Goal: Transaction & Acquisition: Book appointment/travel/reservation

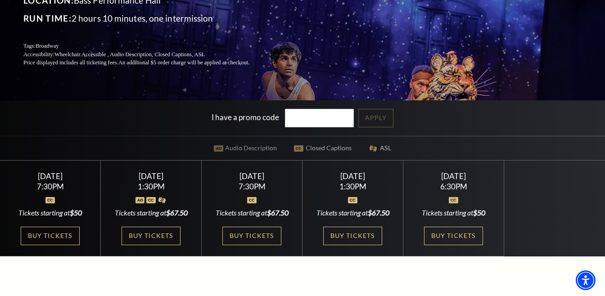
scroll to position [134, 0]
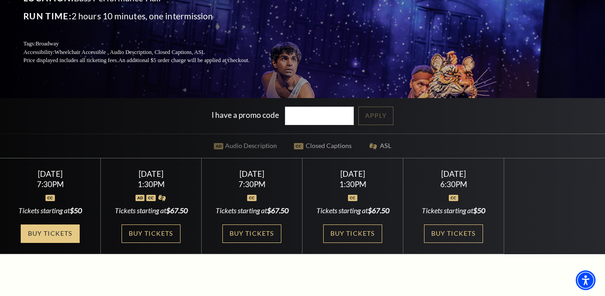
click at [44, 239] on link "Buy Tickets" at bounding box center [50, 234] width 59 height 18
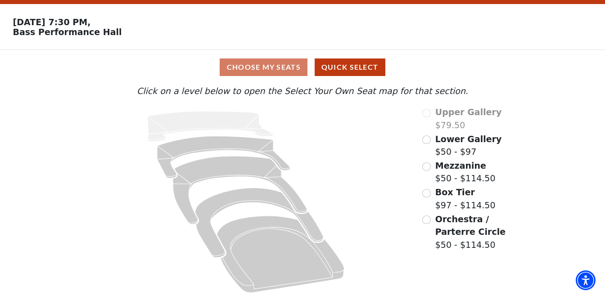
scroll to position [27, 0]
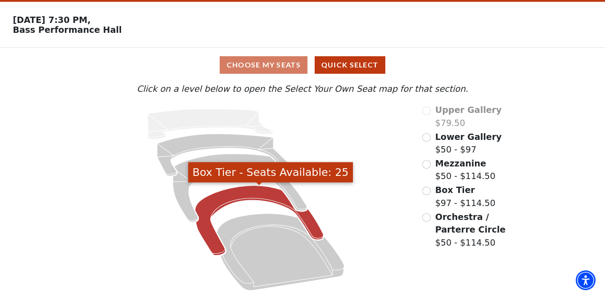
drag, startPoint x: 275, startPoint y: 192, endPoint x: 279, endPoint y: 204, distance: 12.7
click at [279, 204] on icon "Box Tier - Seats Available: 25" at bounding box center [259, 220] width 128 height 70
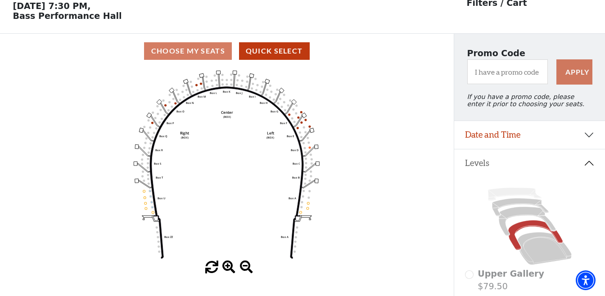
scroll to position [41, 0]
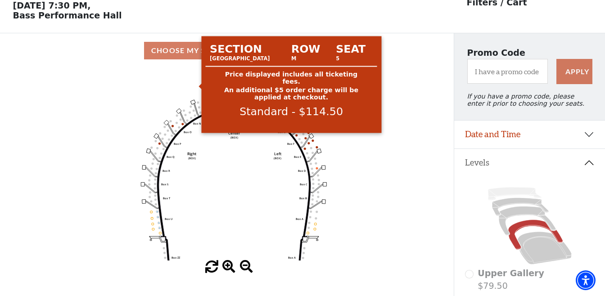
drag, startPoint x: 197, startPoint y: 84, endPoint x: 204, endPoint y: 105, distance: 21.9
click at [204, 105] on icon "Left (BOX) Right (BOX) Center (BOX) Box ZZ Box U Box T Box S Box R Box Q Box P …" at bounding box center [227, 164] width 408 height 193
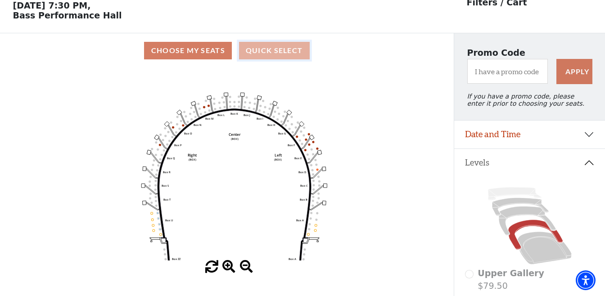
click at [254, 51] on button "Quick Select" at bounding box center [274, 51] width 71 height 18
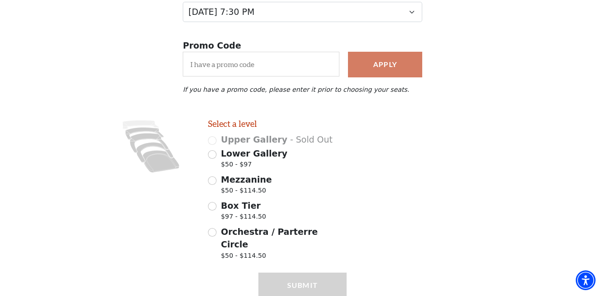
scroll to position [0, 0]
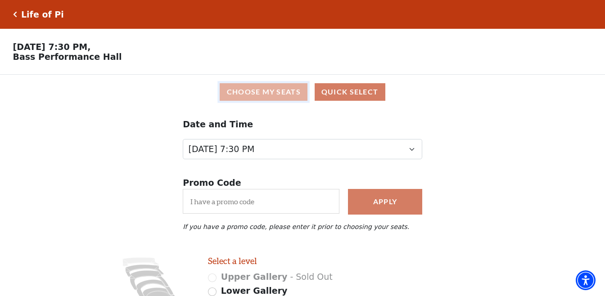
click at [258, 89] on button "Choose My Seats" at bounding box center [264, 92] width 88 height 18
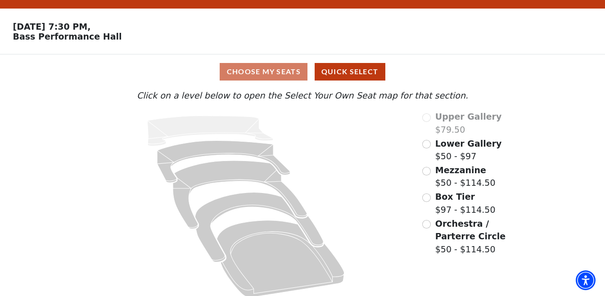
scroll to position [27, 0]
